Goal: Transaction & Acquisition: Purchase product/service

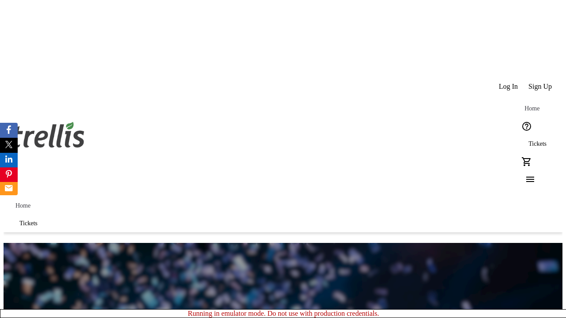
click at [540, 83] on span "Sign Up" at bounding box center [539, 87] width 23 height 8
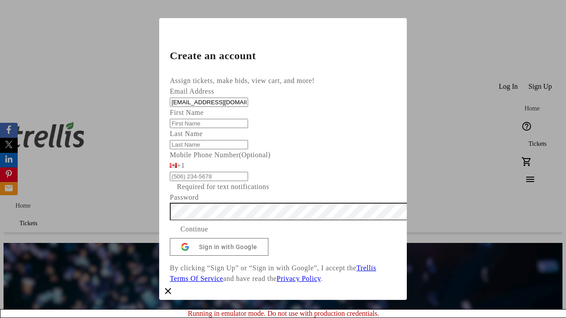
type input "[EMAIL_ADDRESS][DOMAIN_NAME]"
type input "Mac"
type input "[PERSON_NAME]"
click at [208, 235] on span "Continue" at bounding box center [194, 229] width 28 height 11
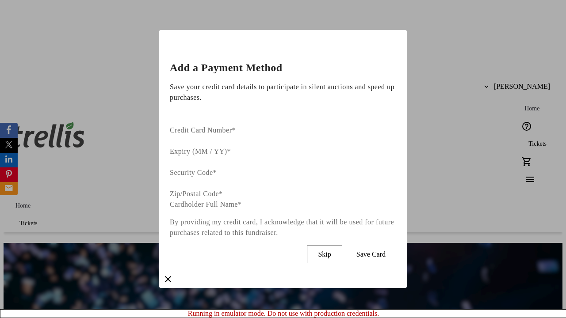
click at [330, 251] on span "Skip" at bounding box center [324, 255] width 13 height 8
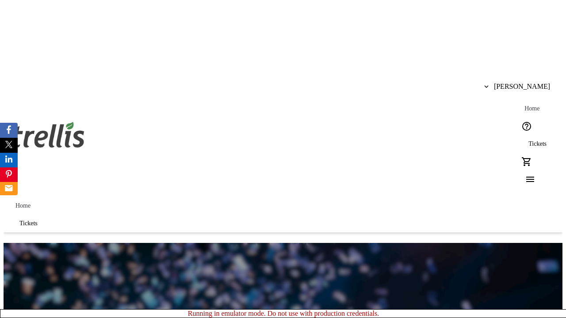
click at [528, 140] on span "Tickets" at bounding box center [537, 143] width 18 height 7
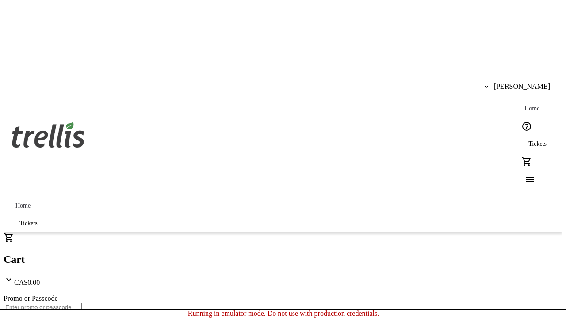
type input "1"
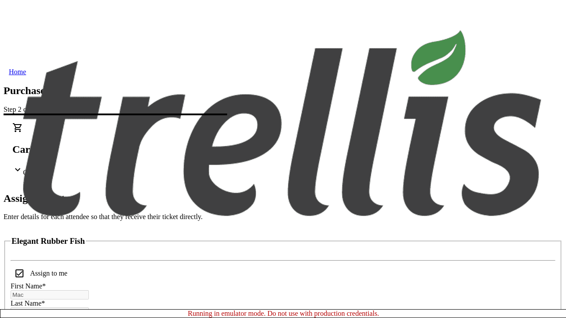
scroll to position [53, 0]
